Goal: Obtain resource: Download file/media

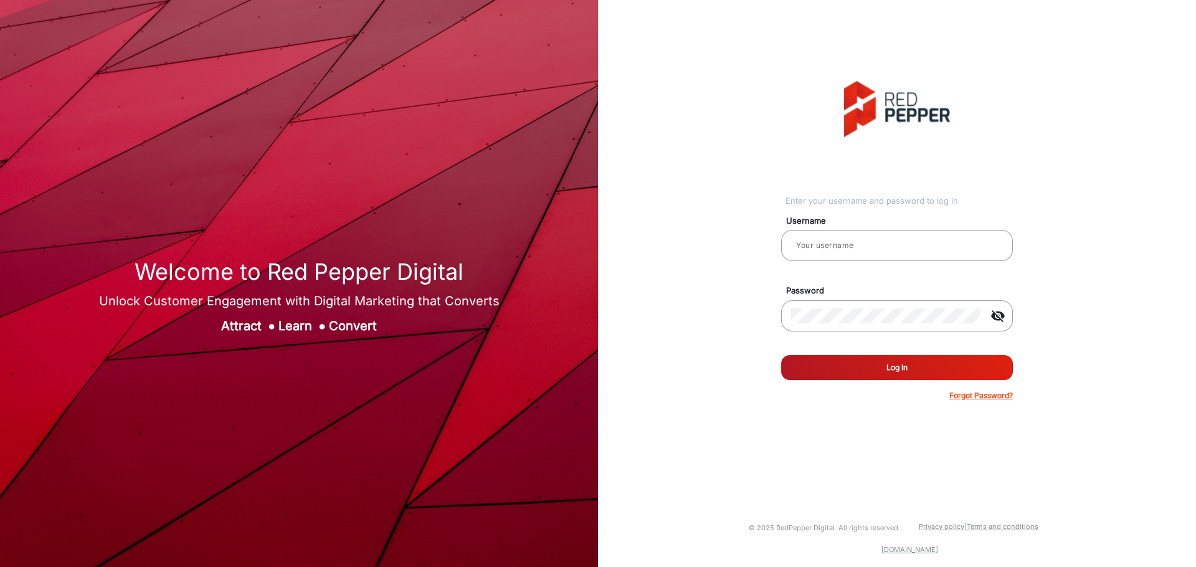
type input "[PERSON_NAME]"
click at [925, 369] on button "Log In" at bounding box center [897, 367] width 232 height 25
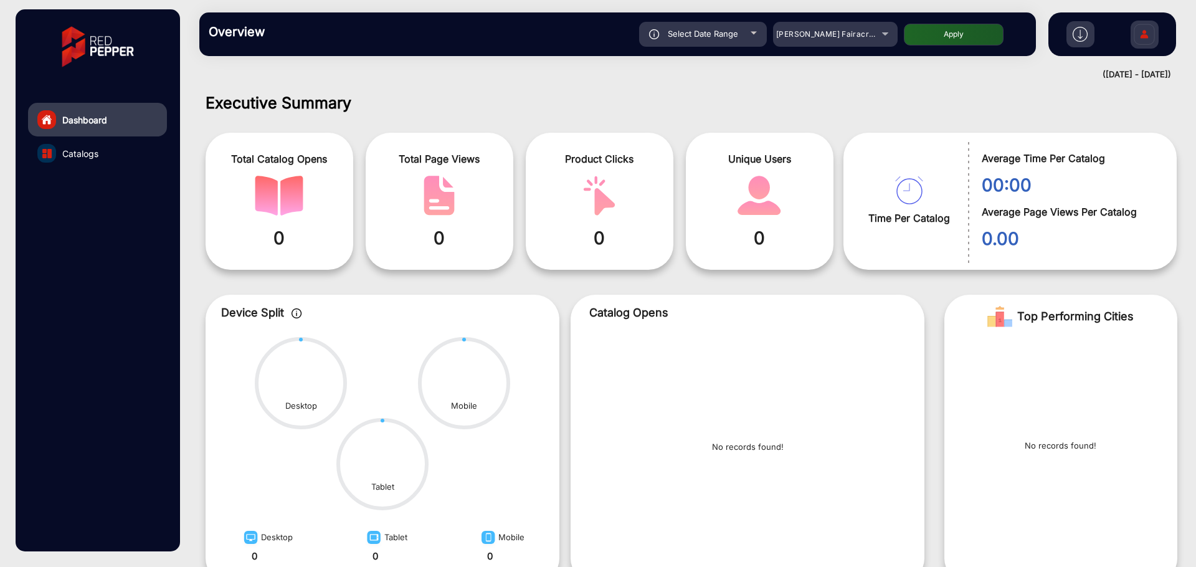
scroll to position [9, 0]
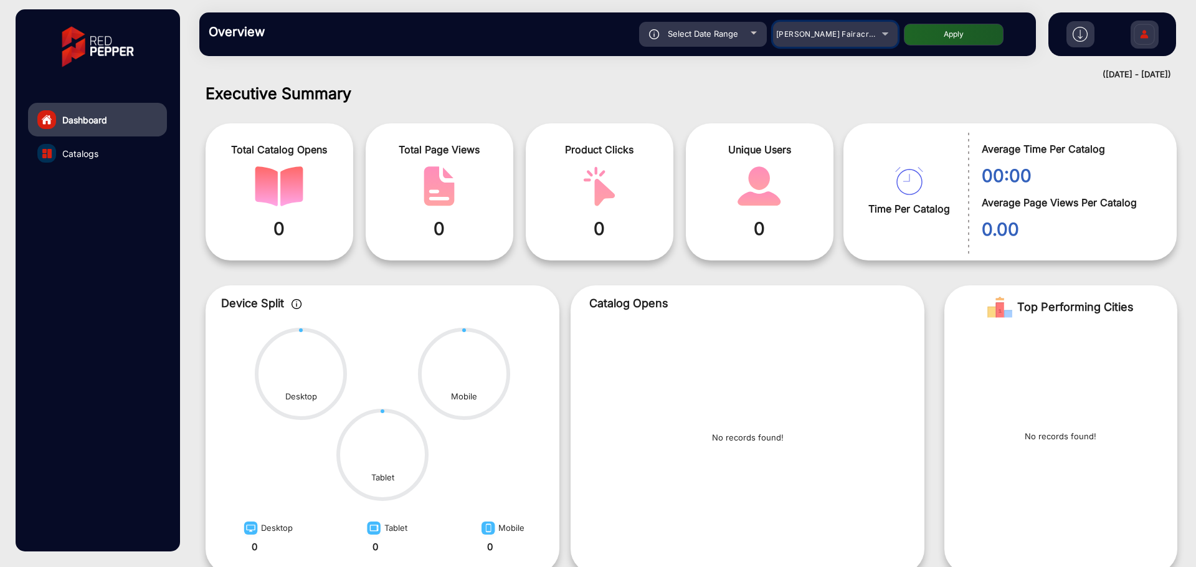
click at [814, 35] on span "[PERSON_NAME] Fairacre Farms" at bounding box center [837, 33] width 123 height 9
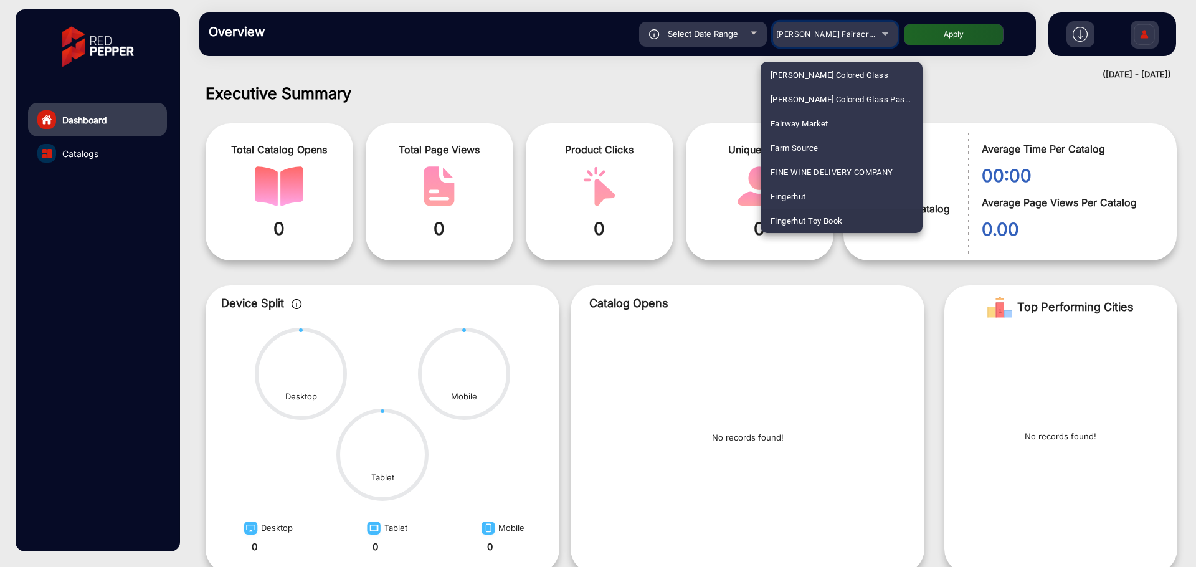
scroll to position [1462, 0]
click at [792, 217] on span "Fluidra" at bounding box center [784, 221] width 26 height 24
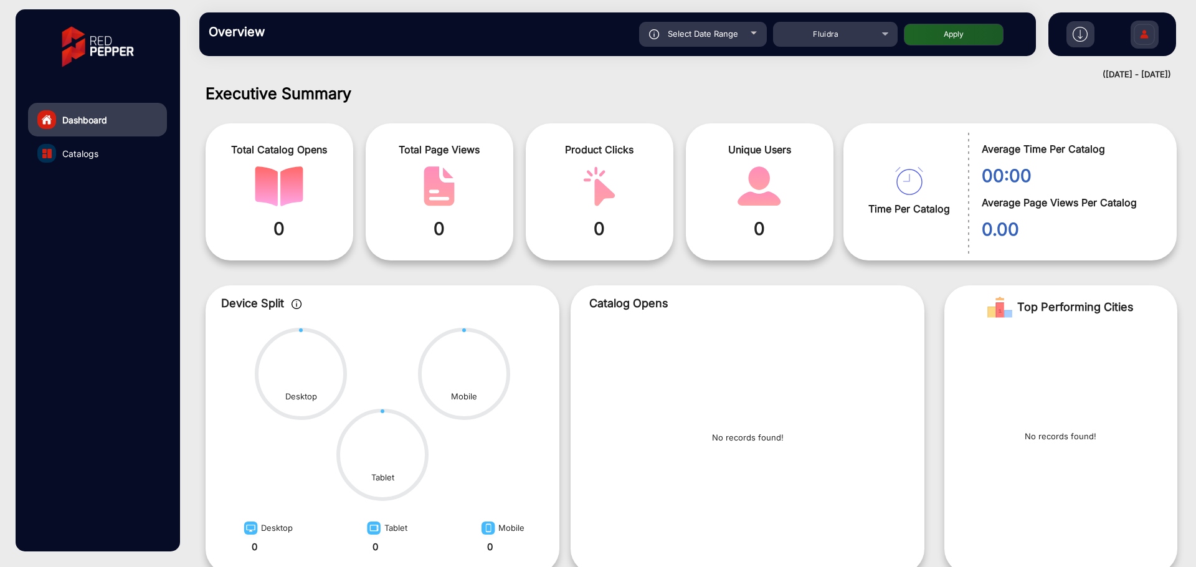
click at [962, 36] on button "Apply" at bounding box center [954, 35] width 100 height 22
type input "[DATE]"
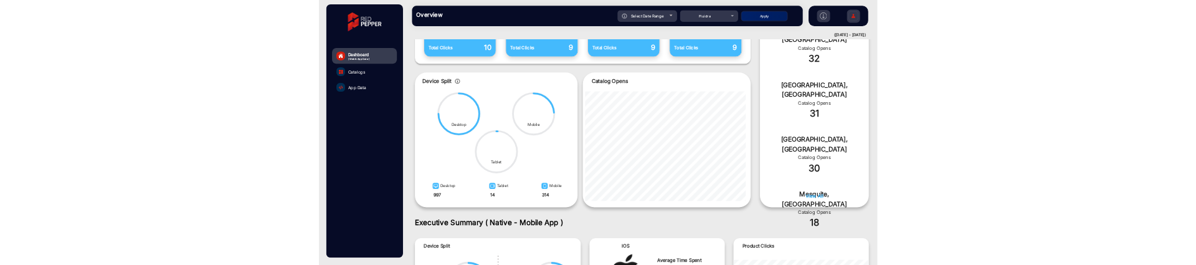
scroll to position [598, 0]
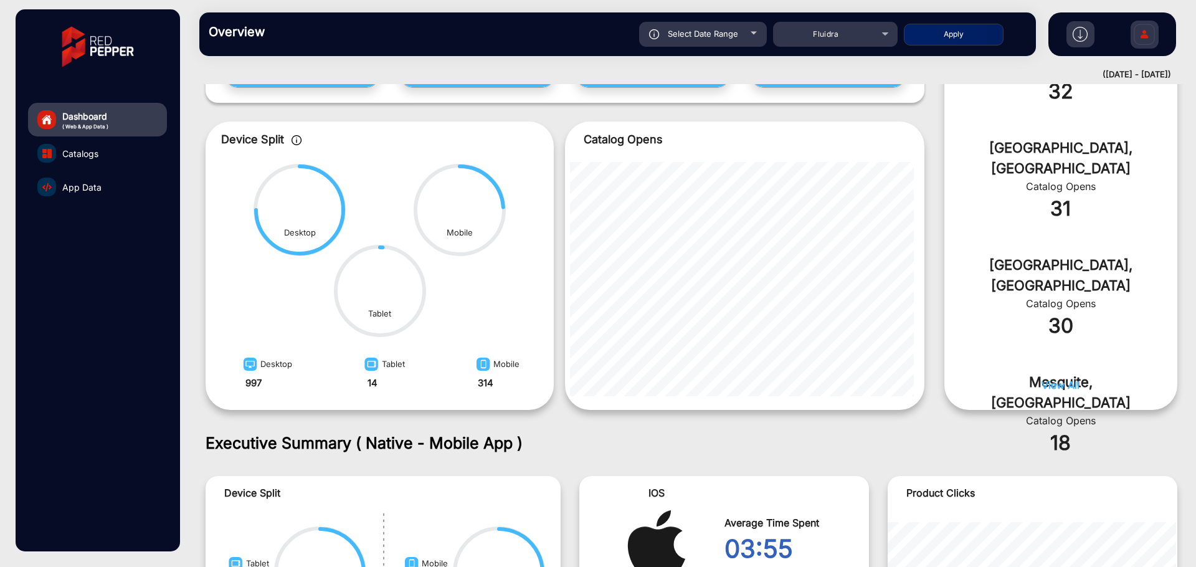
click at [1079, 31] on img at bounding box center [1080, 34] width 15 height 15
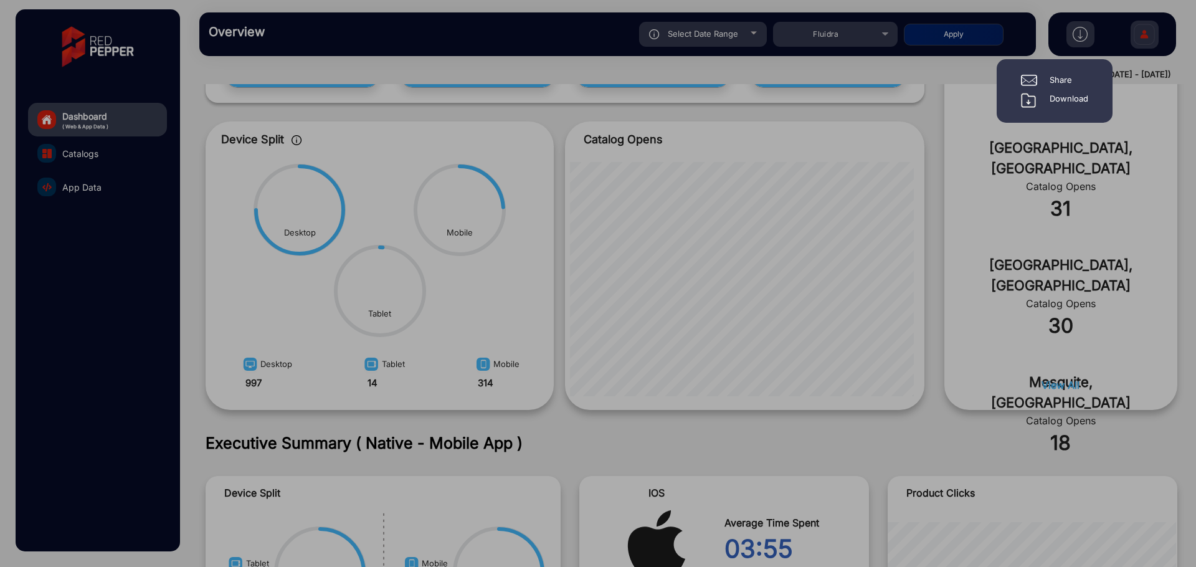
click at [1056, 101] on div "Download" at bounding box center [1069, 100] width 39 height 15
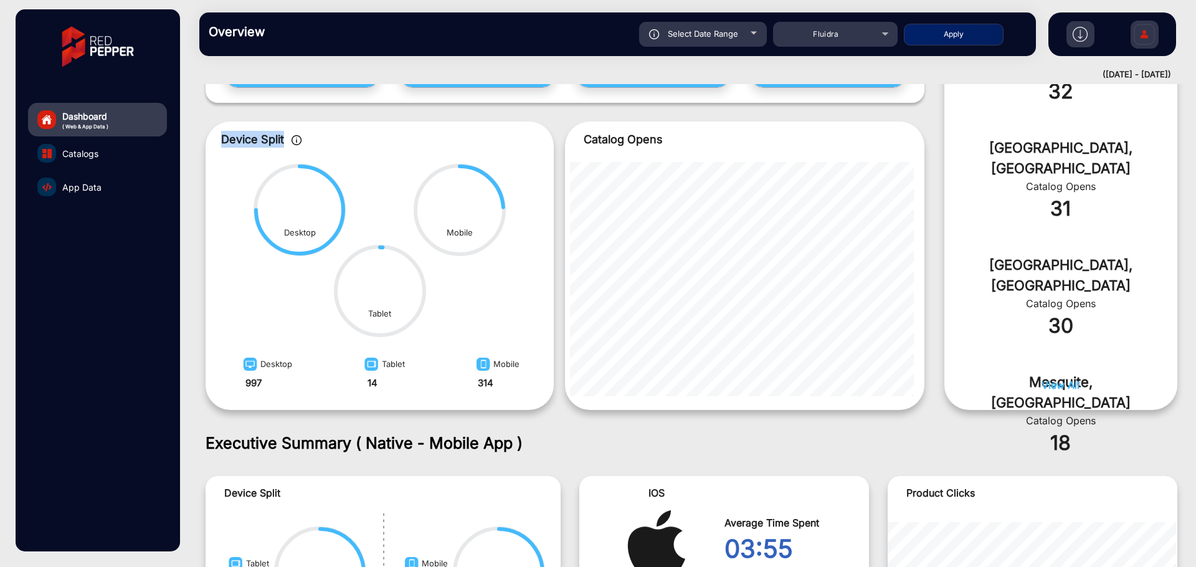
drag, startPoint x: 217, startPoint y: 141, endPoint x: 284, endPoint y: 141, distance: 67.3
click at [284, 141] on app-device-split "Device Split Desktop Tablet Mobile Desktop 997 Tablet 14 Mobile 314" at bounding box center [380, 271] width 348 height 280
copy span "Device Split"
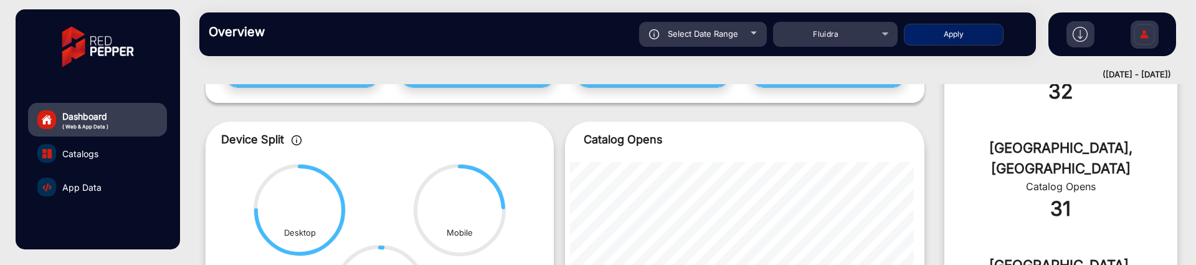
click at [1081, 33] on img at bounding box center [1080, 34] width 15 height 15
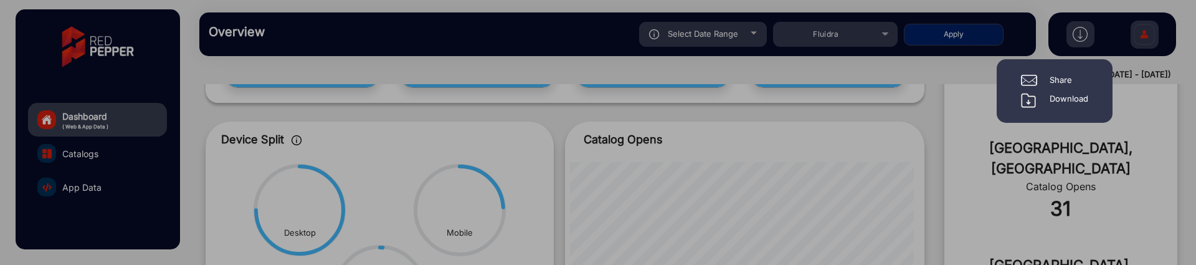
click at [1051, 100] on div "Download" at bounding box center [1069, 100] width 39 height 15
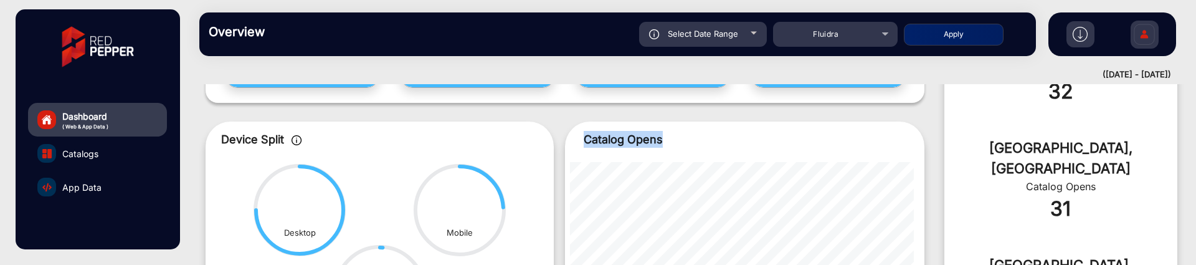
drag, startPoint x: 672, startPoint y: 143, endPoint x: 580, endPoint y: 142, distance: 92.2
click at [580, 142] on div "Catalog Opens" at bounding box center [740, 139] width 350 height 17
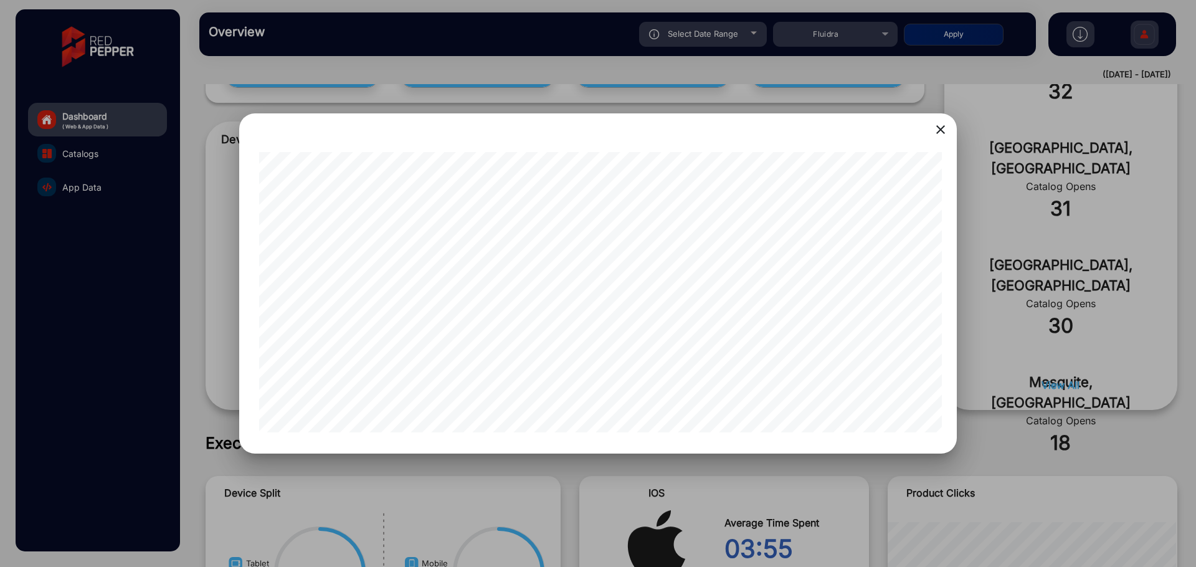
click at [938, 125] on mat-icon "close" at bounding box center [941, 129] width 15 height 15
click at [945, 126] on mat-icon "close" at bounding box center [941, 129] width 15 height 15
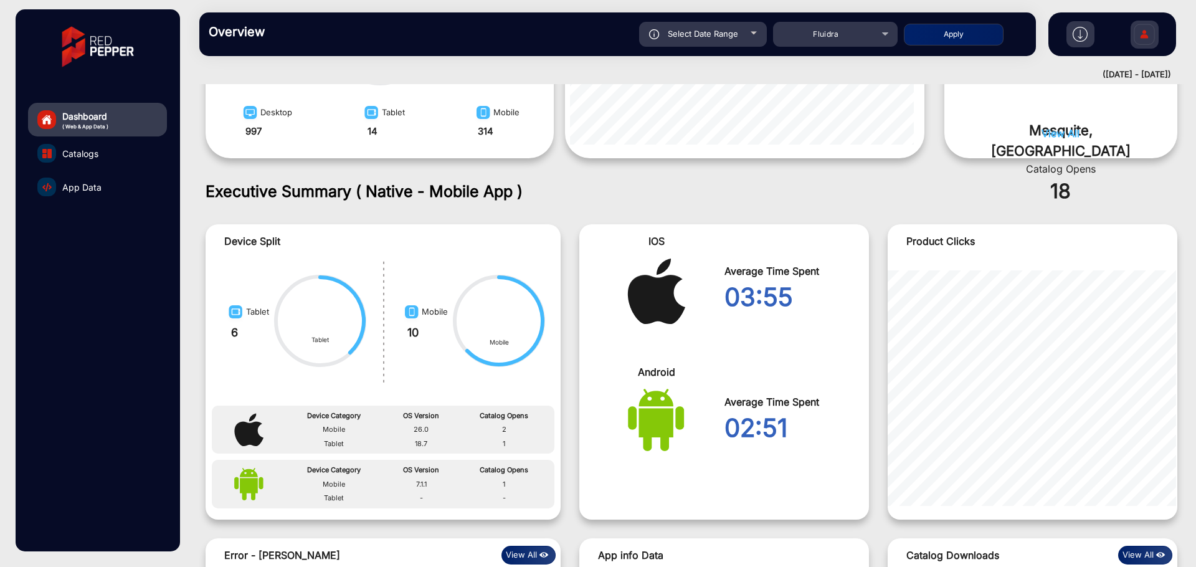
scroll to position [822, 0]
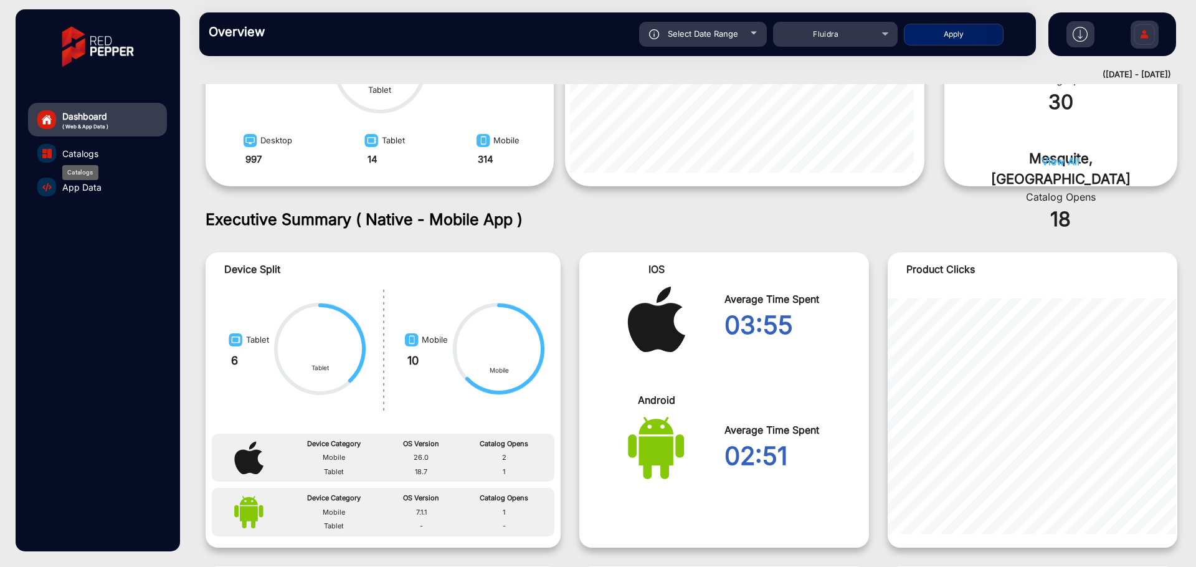
click at [83, 157] on span "Catalogs" at bounding box center [80, 153] width 36 height 13
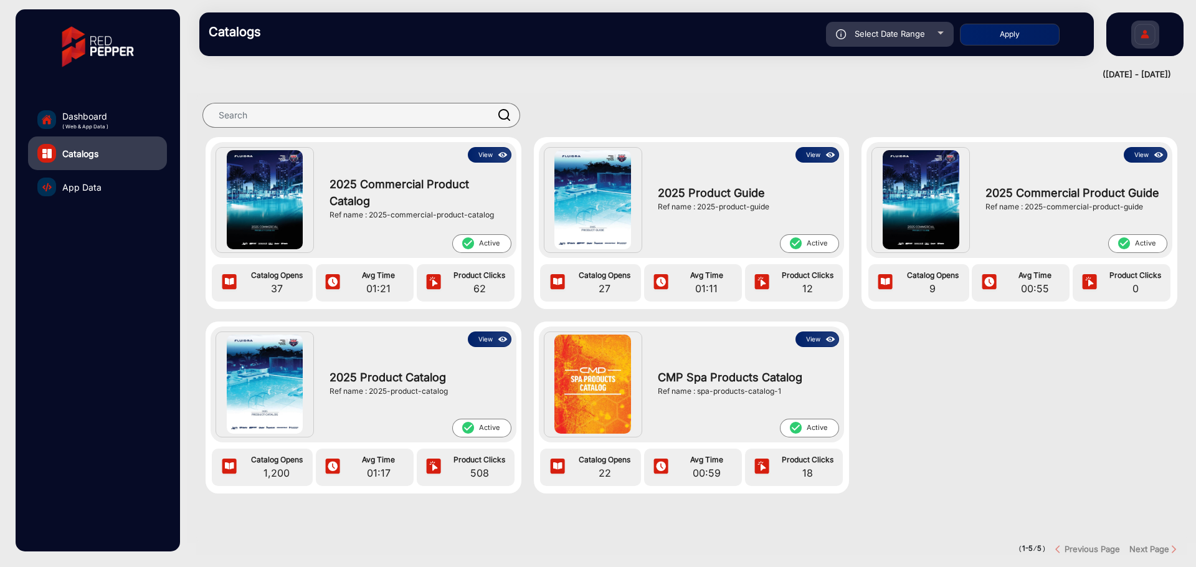
click at [476, 161] on button "View" at bounding box center [490, 155] width 44 height 16
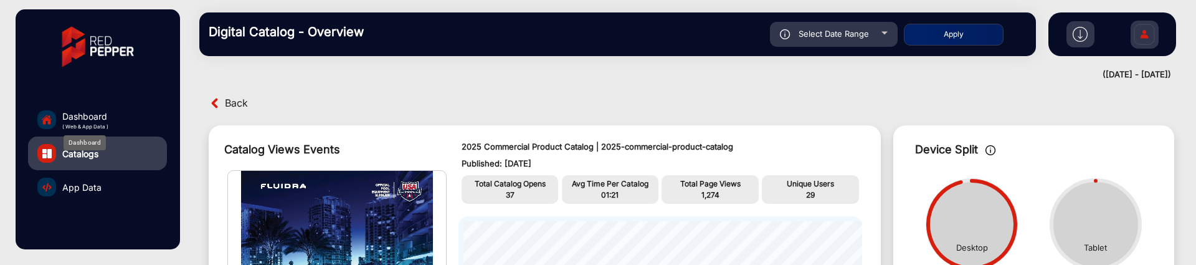
click at [89, 116] on span "Dashboard" at bounding box center [85, 116] width 46 height 13
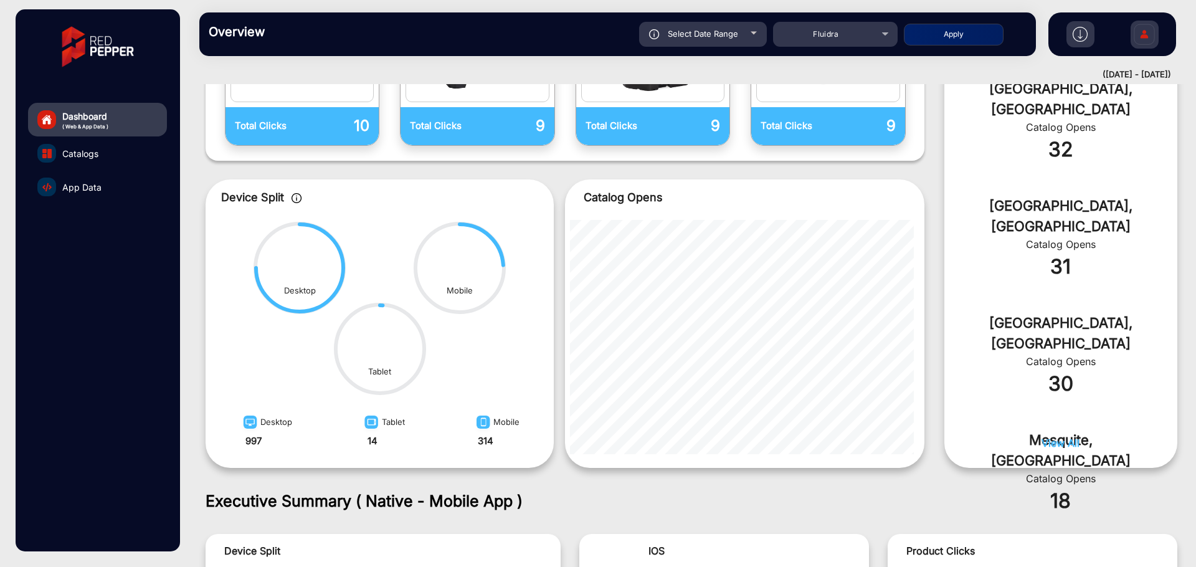
scroll to position [449, 0]
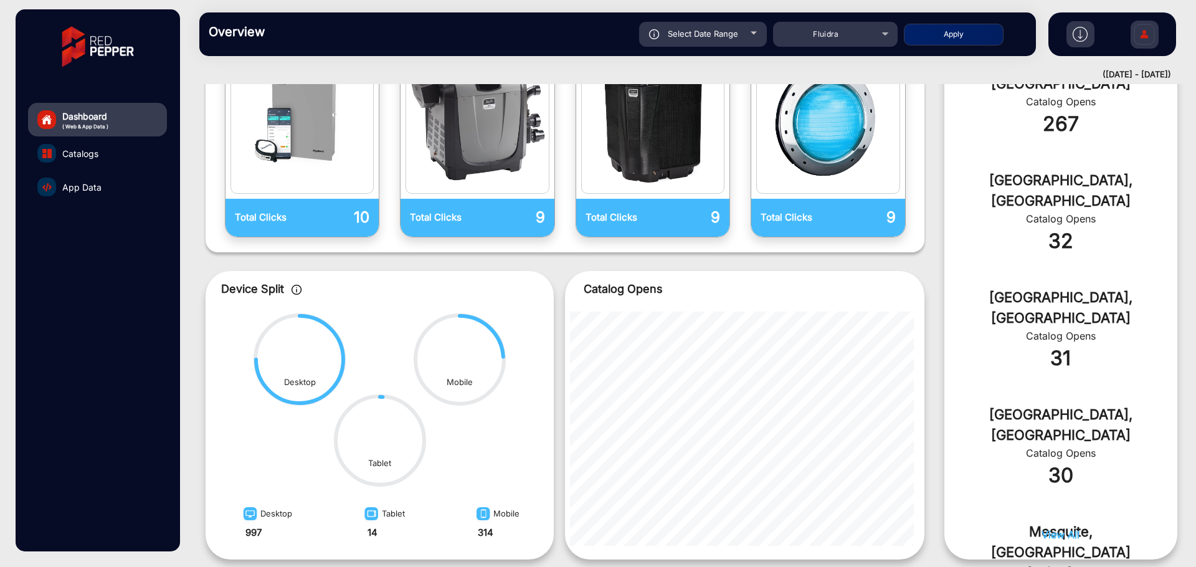
click at [722, 37] on span "Select Date Range" at bounding box center [703, 34] width 70 height 10
type input "[DATE]"
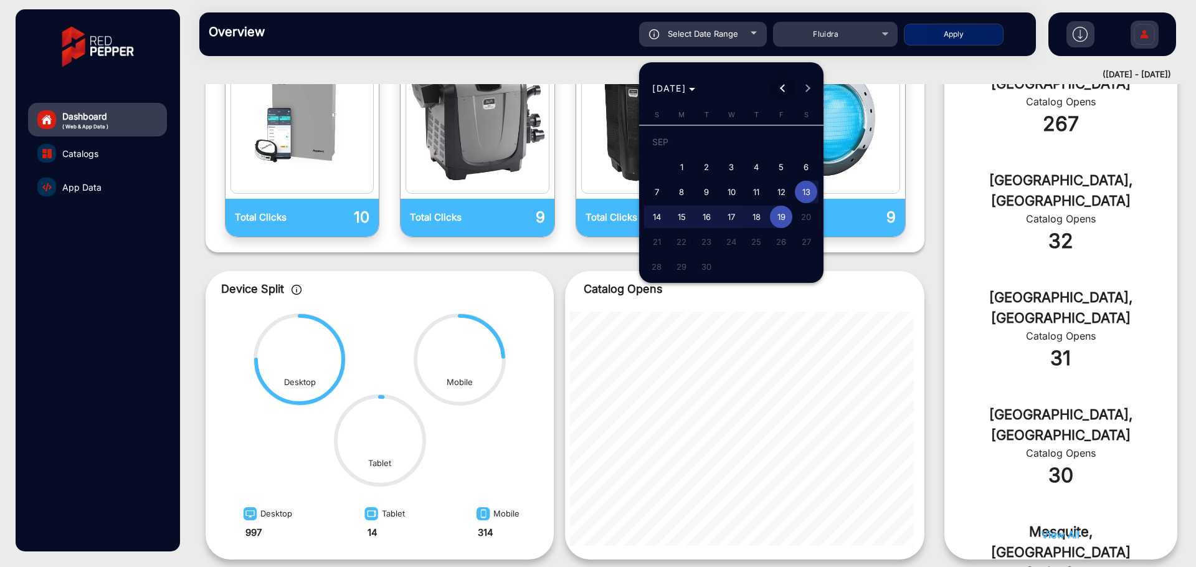
click at [781, 82] on span "Previous month" at bounding box center [783, 88] width 25 height 25
click at [783, 141] on span "1" at bounding box center [781, 144] width 22 height 26
type input "[DATE]"
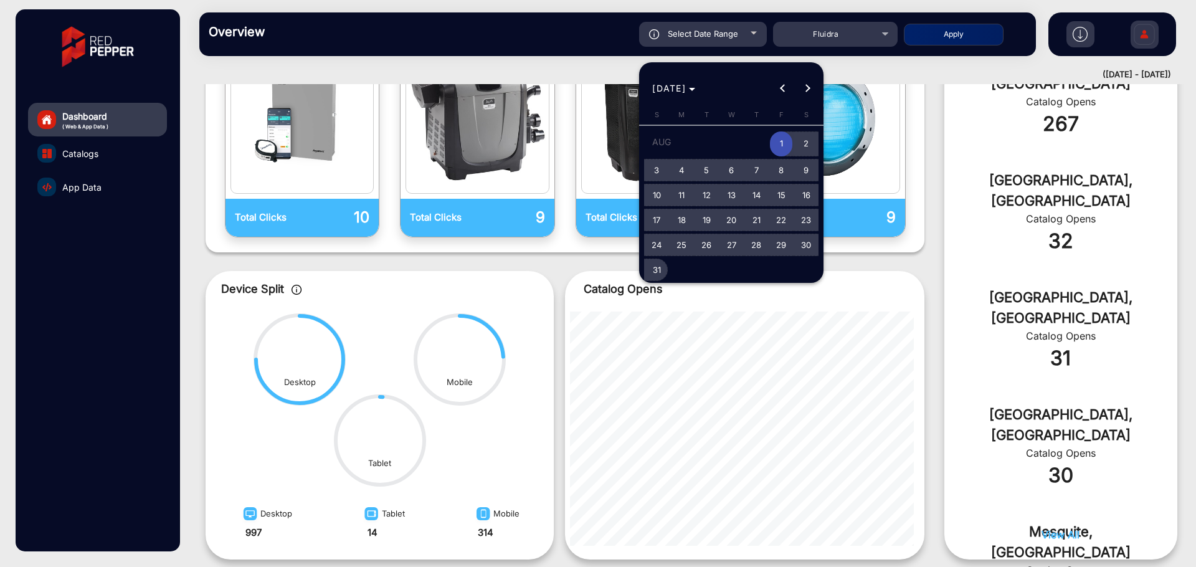
click at [663, 267] on span "31" at bounding box center [657, 270] width 22 height 22
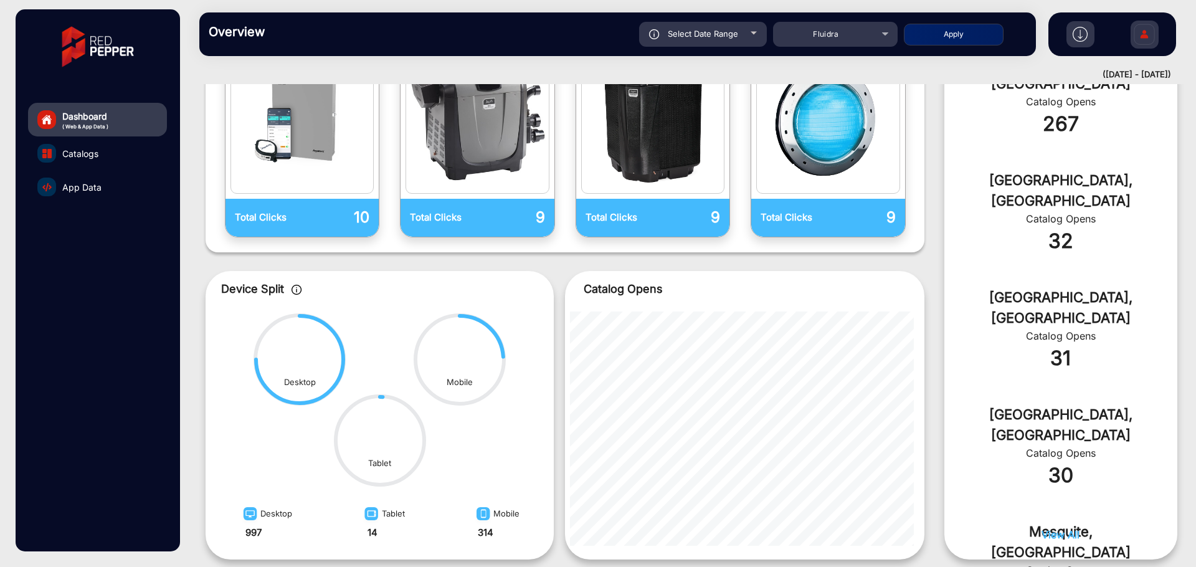
type input "[DATE]"
click at [947, 32] on button "Apply" at bounding box center [954, 35] width 100 height 22
type input "[DATE]"
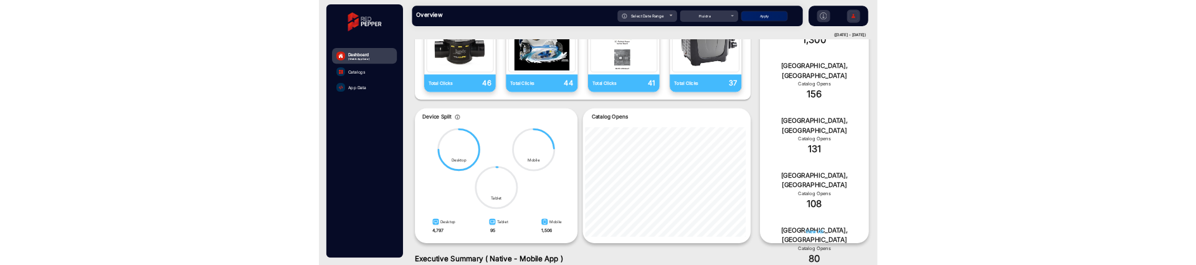
scroll to position [608, 0]
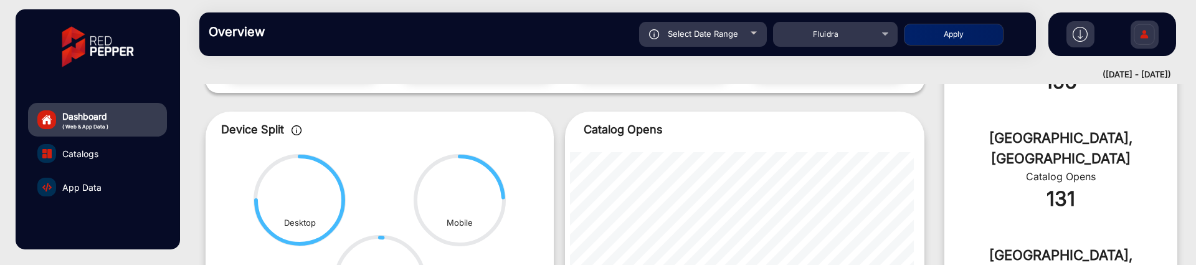
click at [1077, 34] on img at bounding box center [1080, 34] width 15 height 15
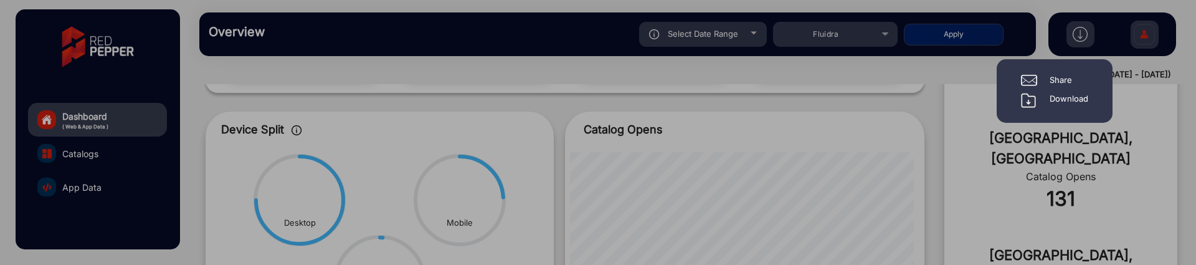
click at [1058, 98] on div "Download" at bounding box center [1069, 100] width 39 height 15
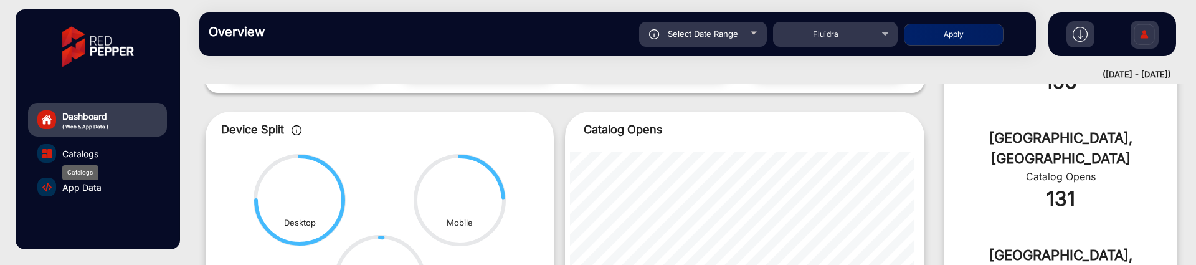
click at [87, 160] on span "Catalogs" at bounding box center [80, 153] width 36 height 13
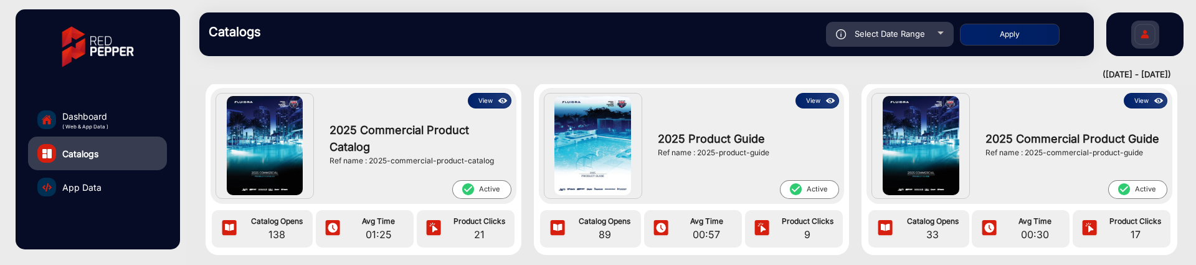
click at [60, 186] on link "App Data" at bounding box center [97, 187] width 139 height 34
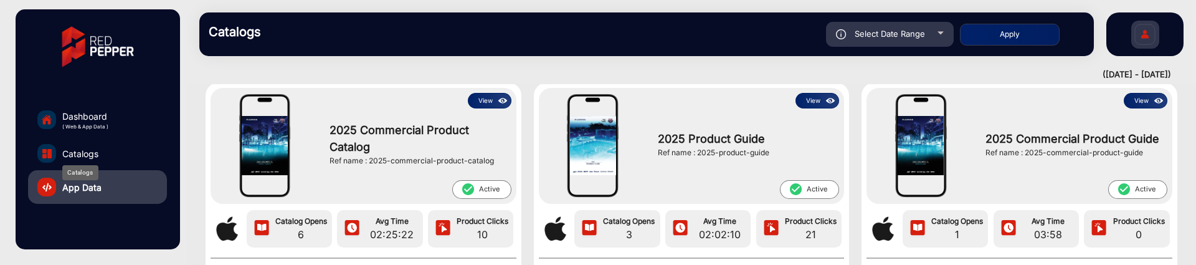
click at [92, 153] on span "Catalogs" at bounding box center [80, 153] width 36 height 13
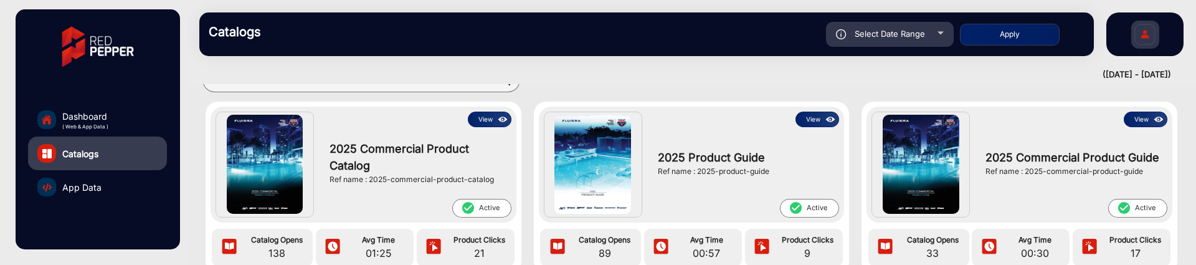
scroll to position [9, 0]
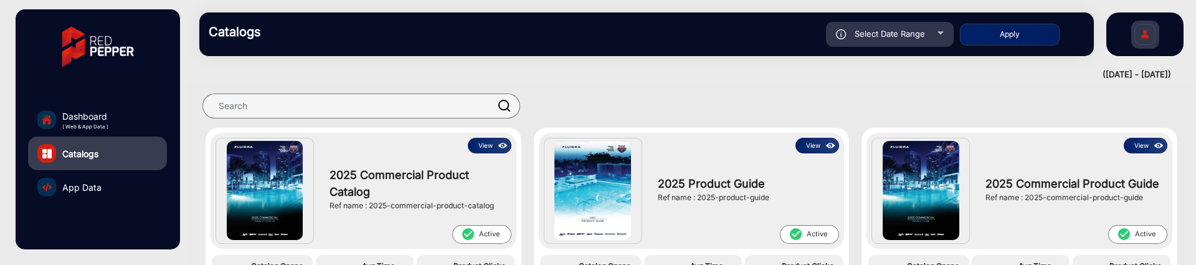
click at [484, 147] on button "View" at bounding box center [490, 146] width 44 height 16
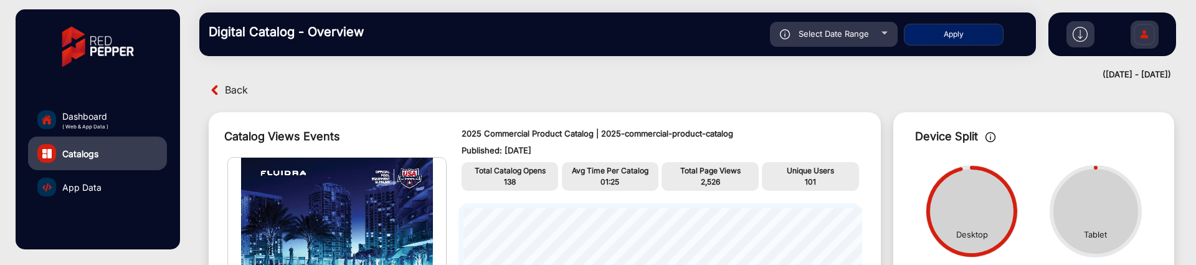
scroll to position [9, 0]
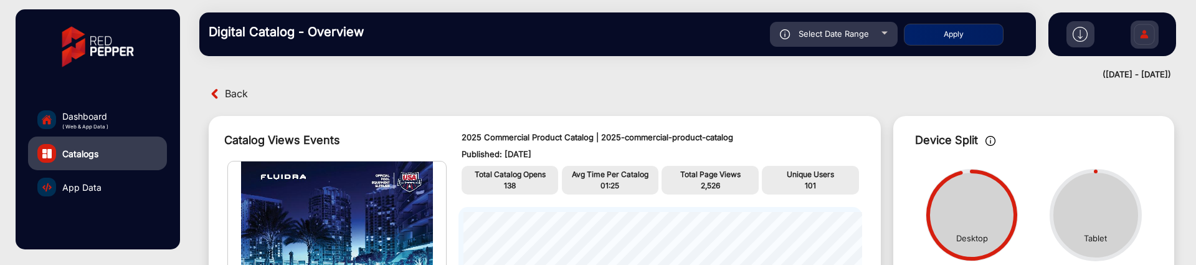
click at [1078, 40] on img at bounding box center [1080, 34] width 15 height 15
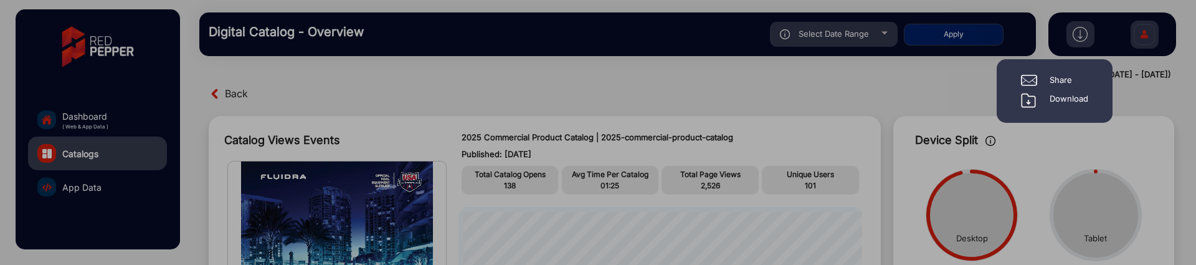
click at [1061, 100] on div "Download" at bounding box center [1069, 100] width 39 height 15
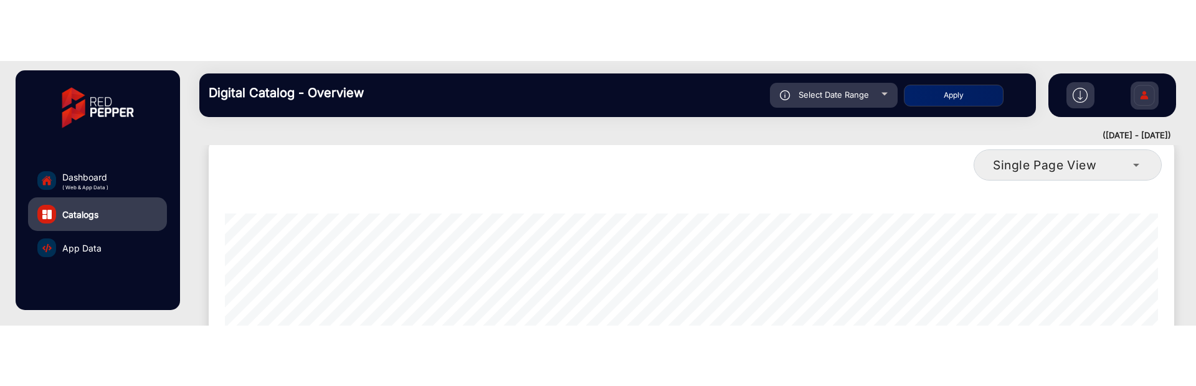
scroll to position [907, 0]
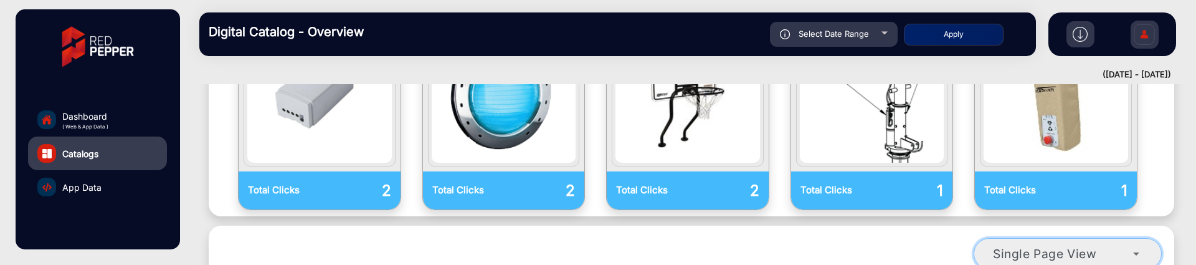
click at [1011, 246] on span "Single Page View" at bounding box center [1045, 253] width 104 height 15
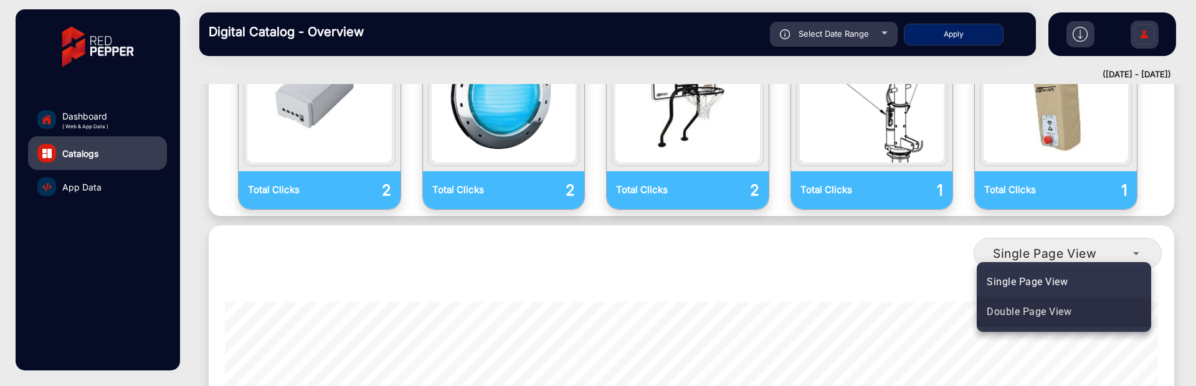
click at [1009, 313] on span "Double Page View" at bounding box center [1029, 312] width 85 height 15
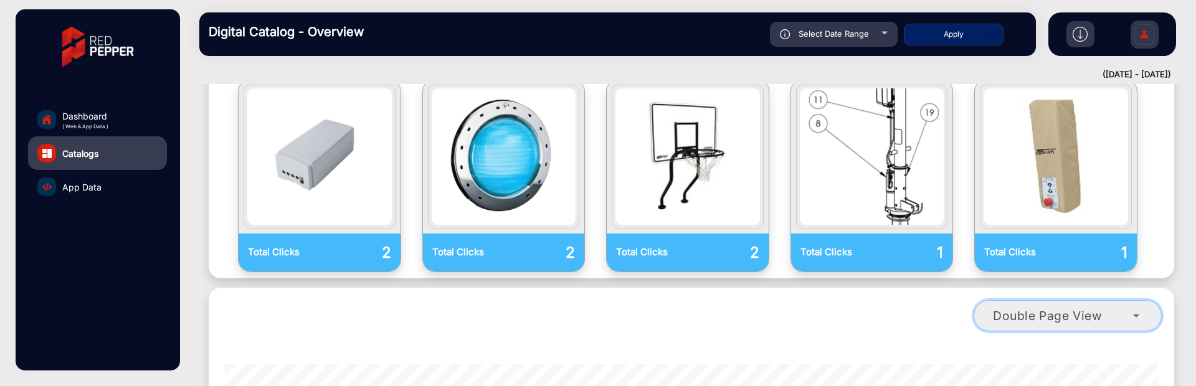
scroll to position [832, 0]
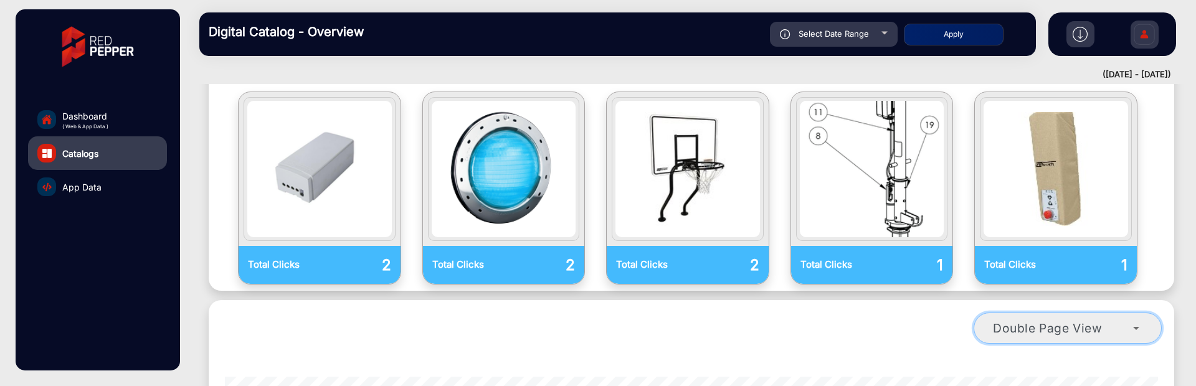
click at [1035, 321] on span "Double Page View" at bounding box center [1048, 328] width 110 height 15
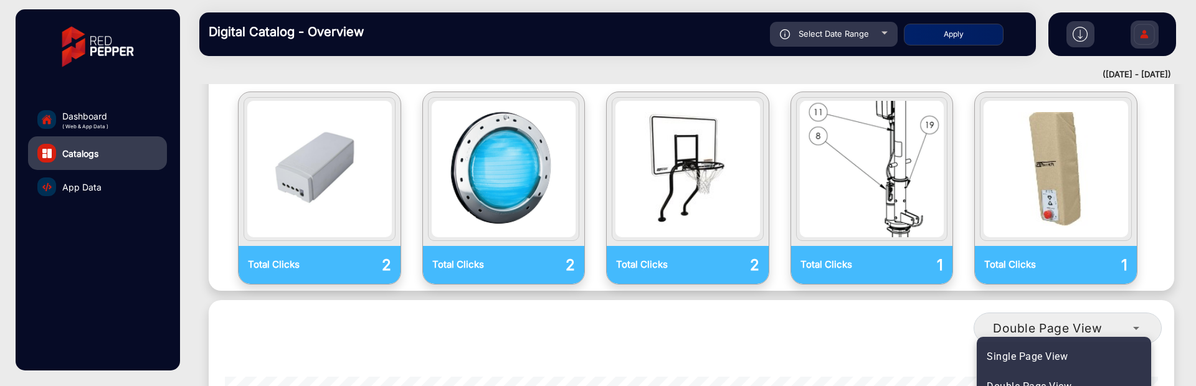
click at [1045, 343] on mat-option "Single Page View" at bounding box center [1064, 357] width 174 height 30
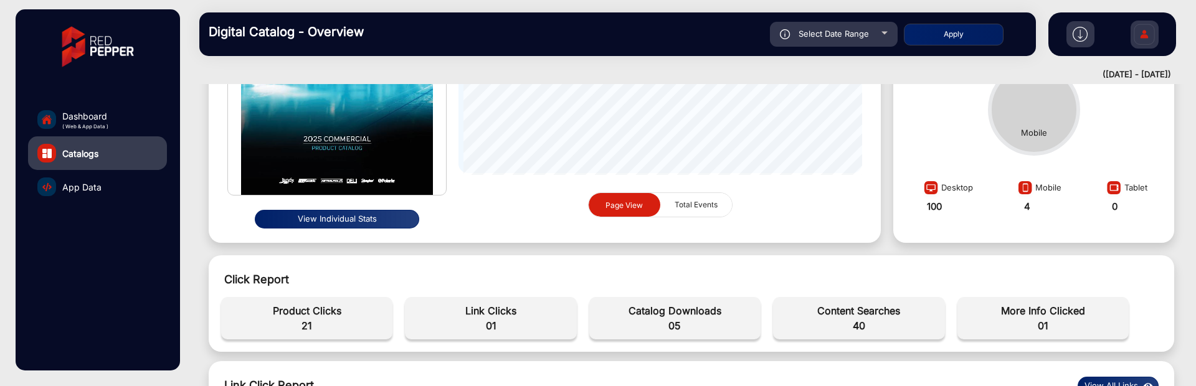
scroll to position [149, 0]
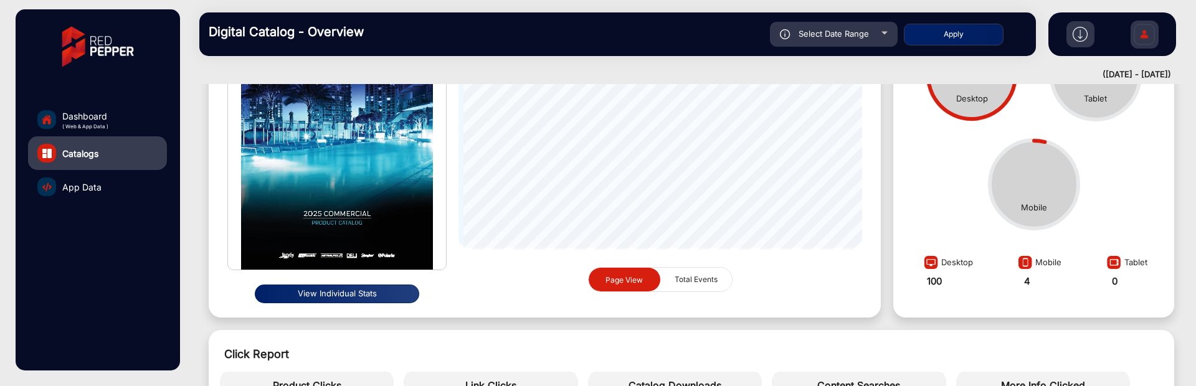
click at [396, 292] on button "View Individual Stats" at bounding box center [337, 294] width 165 height 19
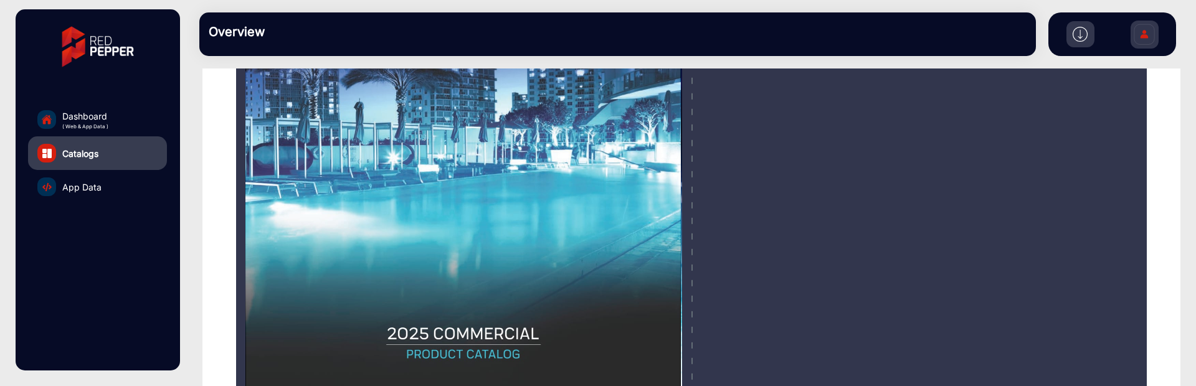
scroll to position [242, 0]
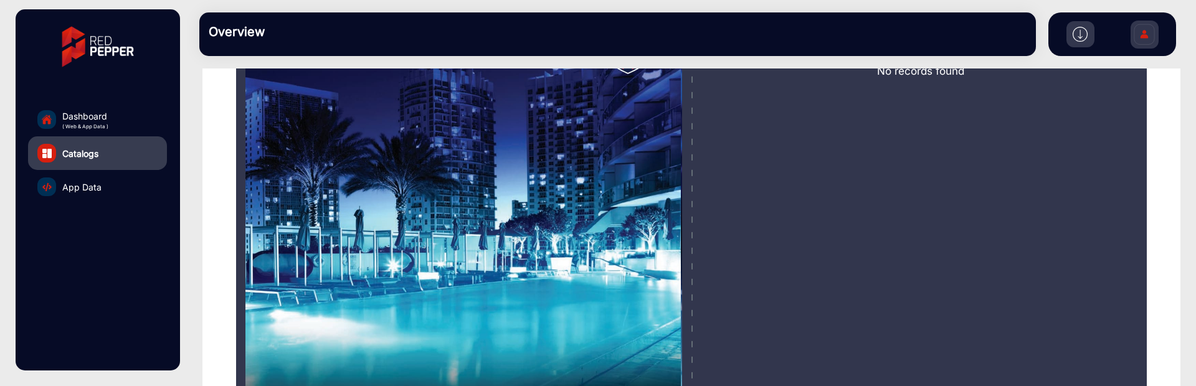
click at [120, 192] on link "App Data" at bounding box center [97, 187] width 139 height 34
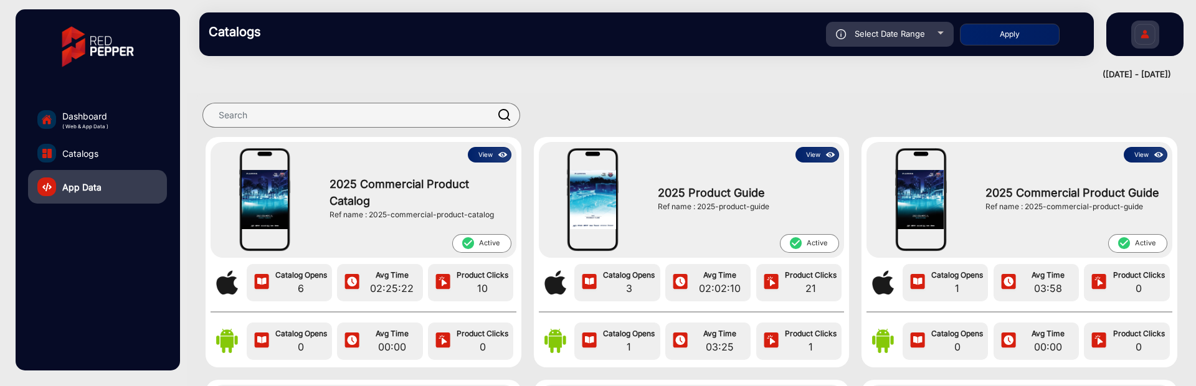
click at [492, 155] on button "View" at bounding box center [490, 155] width 44 height 16
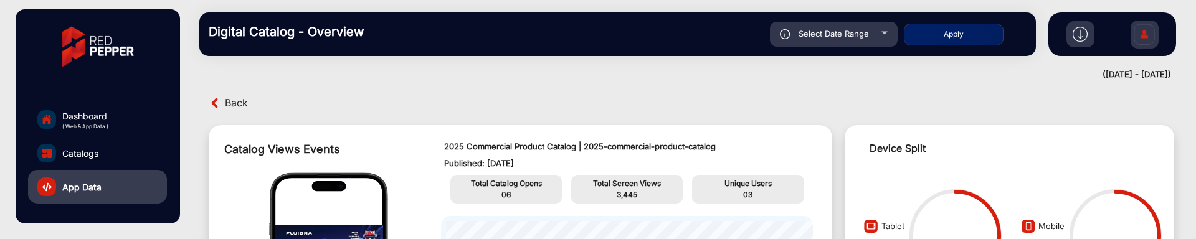
click at [1080, 27] on img at bounding box center [1080, 34] width 15 height 15
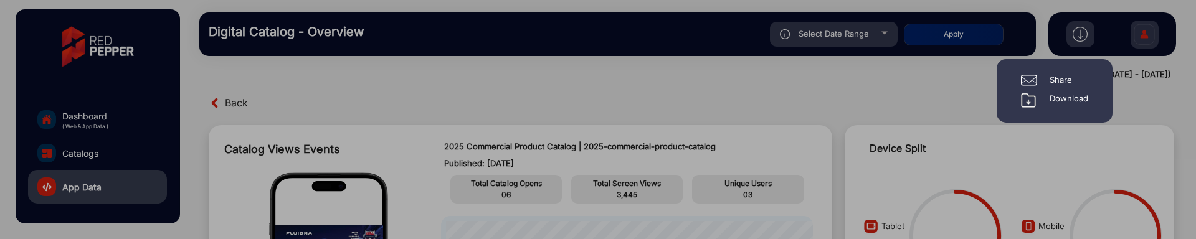
click at [1046, 98] on div "Download" at bounding box center [1054, 100] width 67 height 15
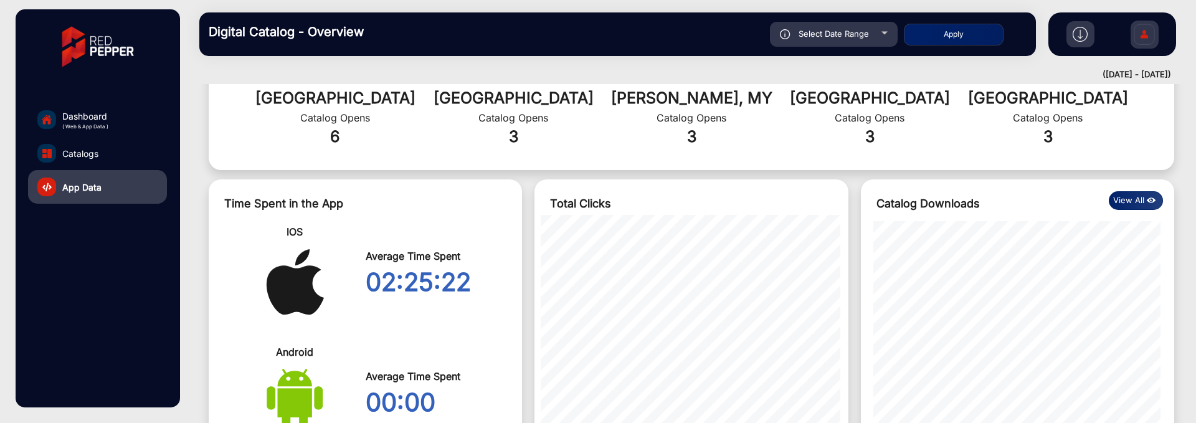
scroll to position [523, 0]
